Goal: Transaction & Acquisition: Purchase product/service

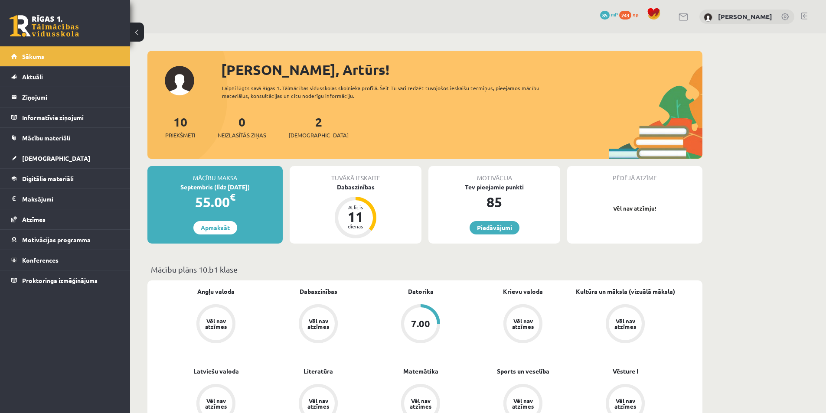
click at [214, 234] on div "Mācību maksa Septembris (līdz 15.09.25) 55.00 € Apmaksāt" at bounding box center [214, 205] width 135 height 78
click at [218, 228] on link "Apmaksāt" at bounding box center [215, 227] width 44 height 13
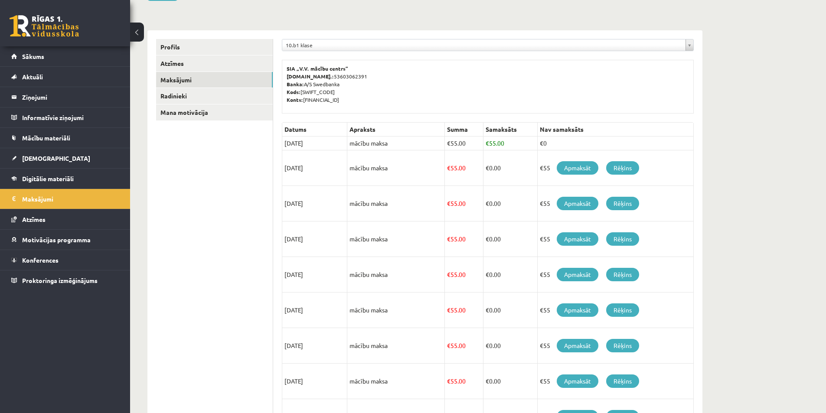
scroll to position [87, 0]
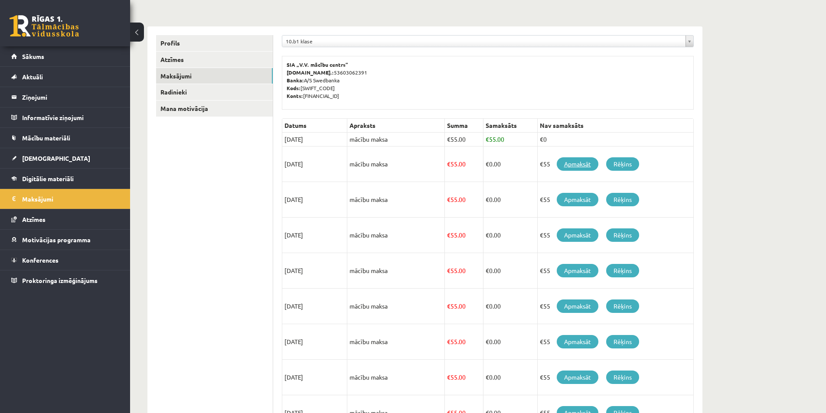
click at [584, 166] on link "Apmaksāt" at bounding box center [578, 163] width 42 height 13
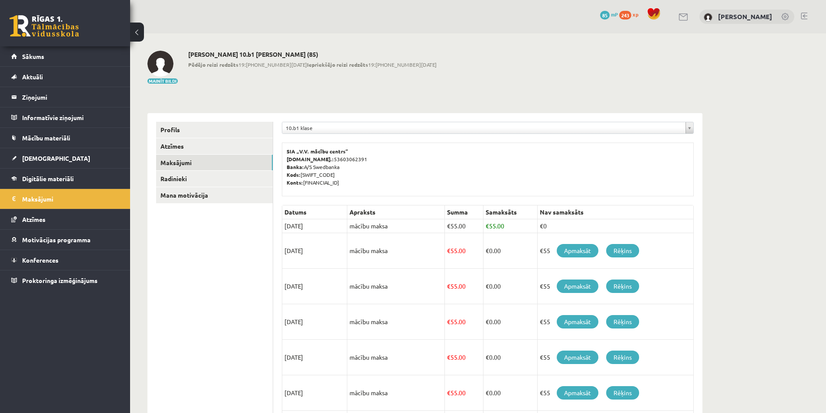
scroll to position [87, 0]
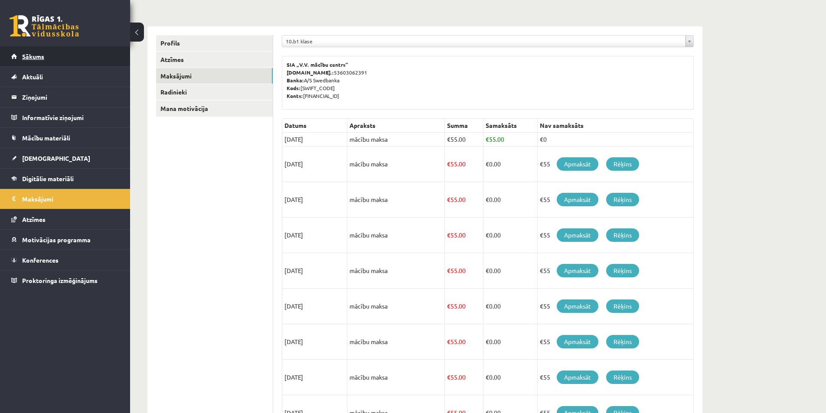
click at [29, 49] on link "Sākums" at bounding box center [65, 56] width 108 height 20
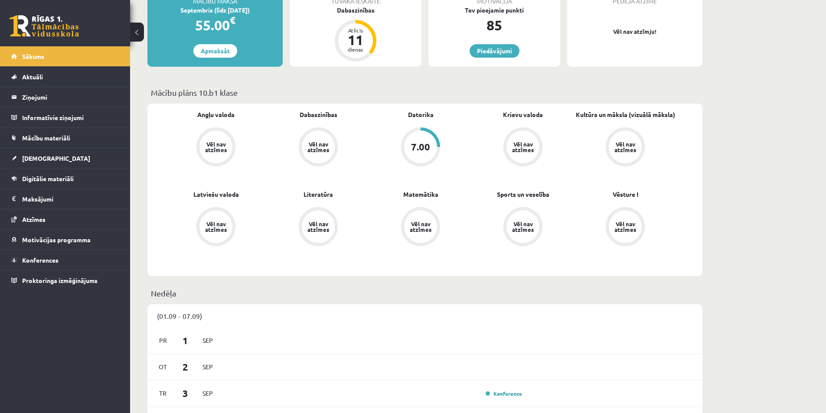
scroll to position [43, 0]
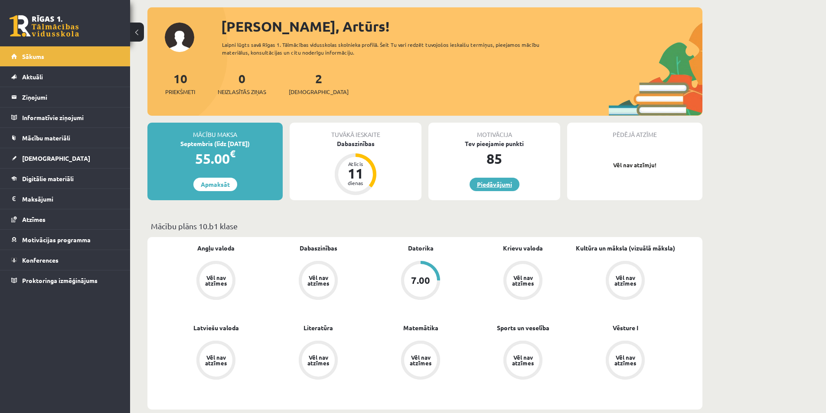
click at [506, 188] on link "Piedāvājumi" at bounding box center [494, 184] width 50 height 13
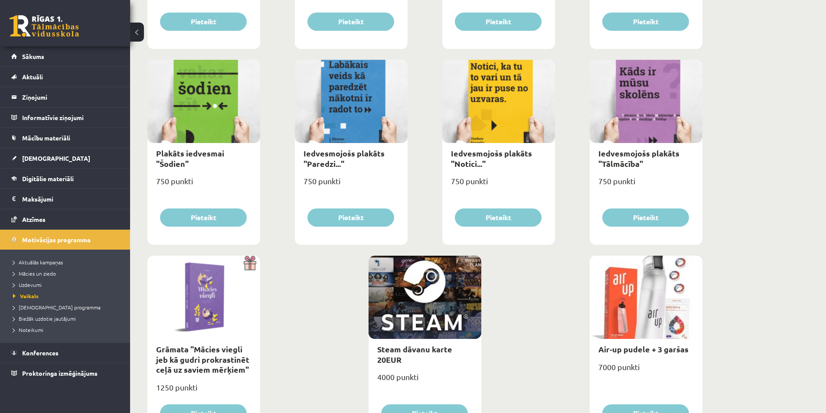
scroll to position [918, 0]
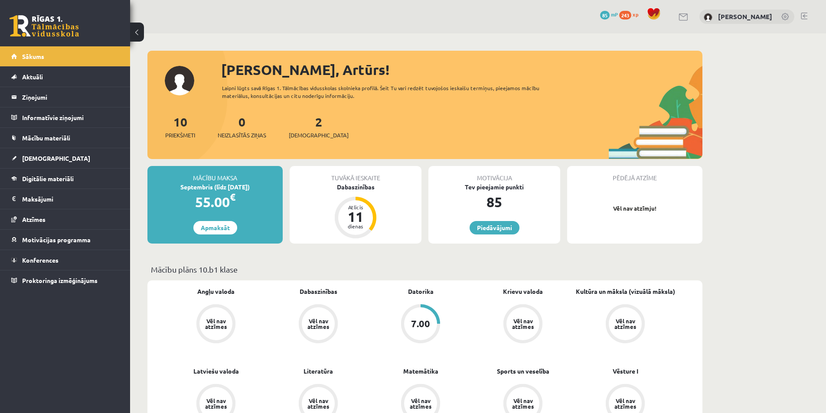
scroll to position [43, 0]
